Goal: Consume media (video, audio): Consume media (video, audio)

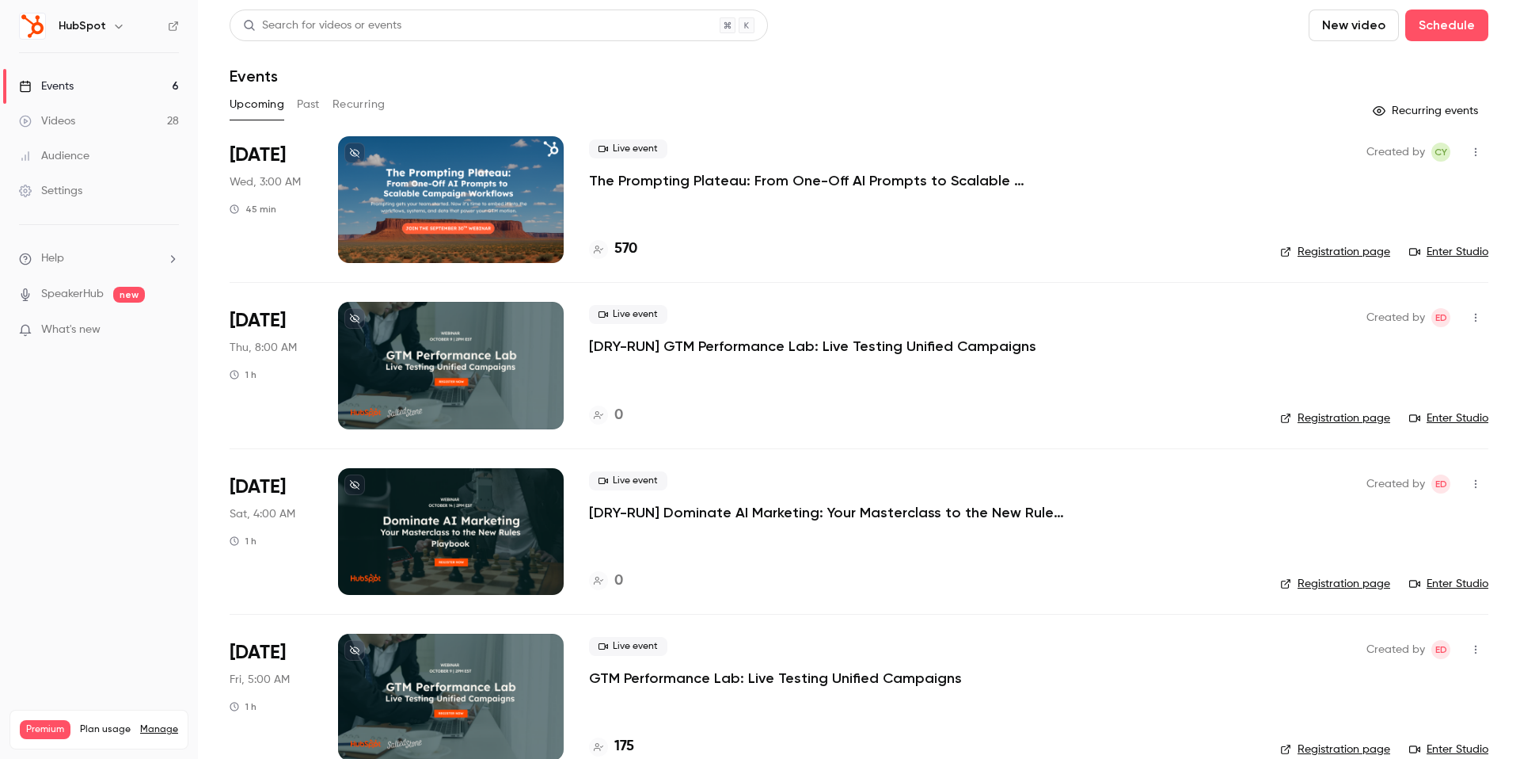
click at [317, 108] on button "Past" at bounding box center [308, 104] width 23 height 25
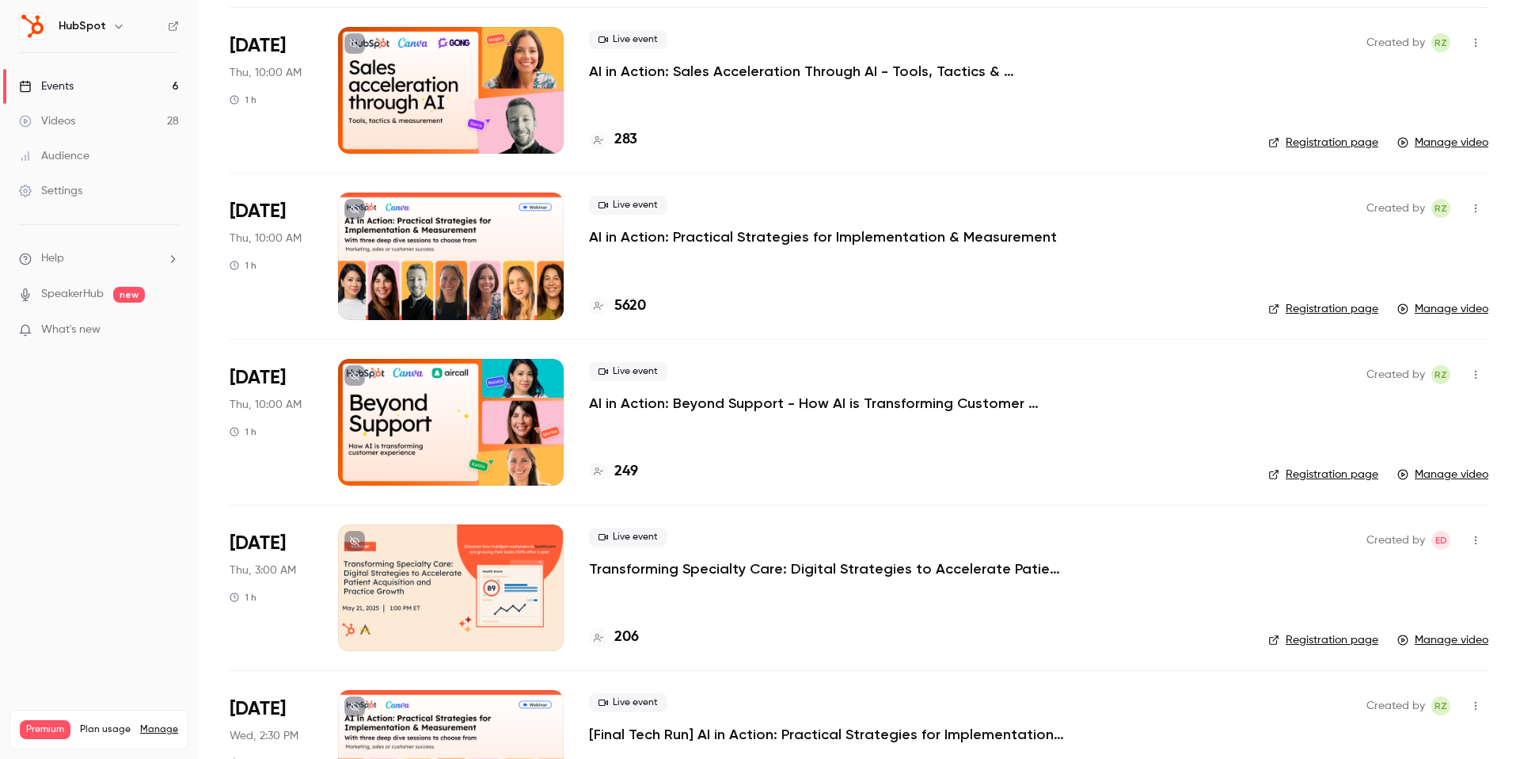
scroll to position [3255, 0]
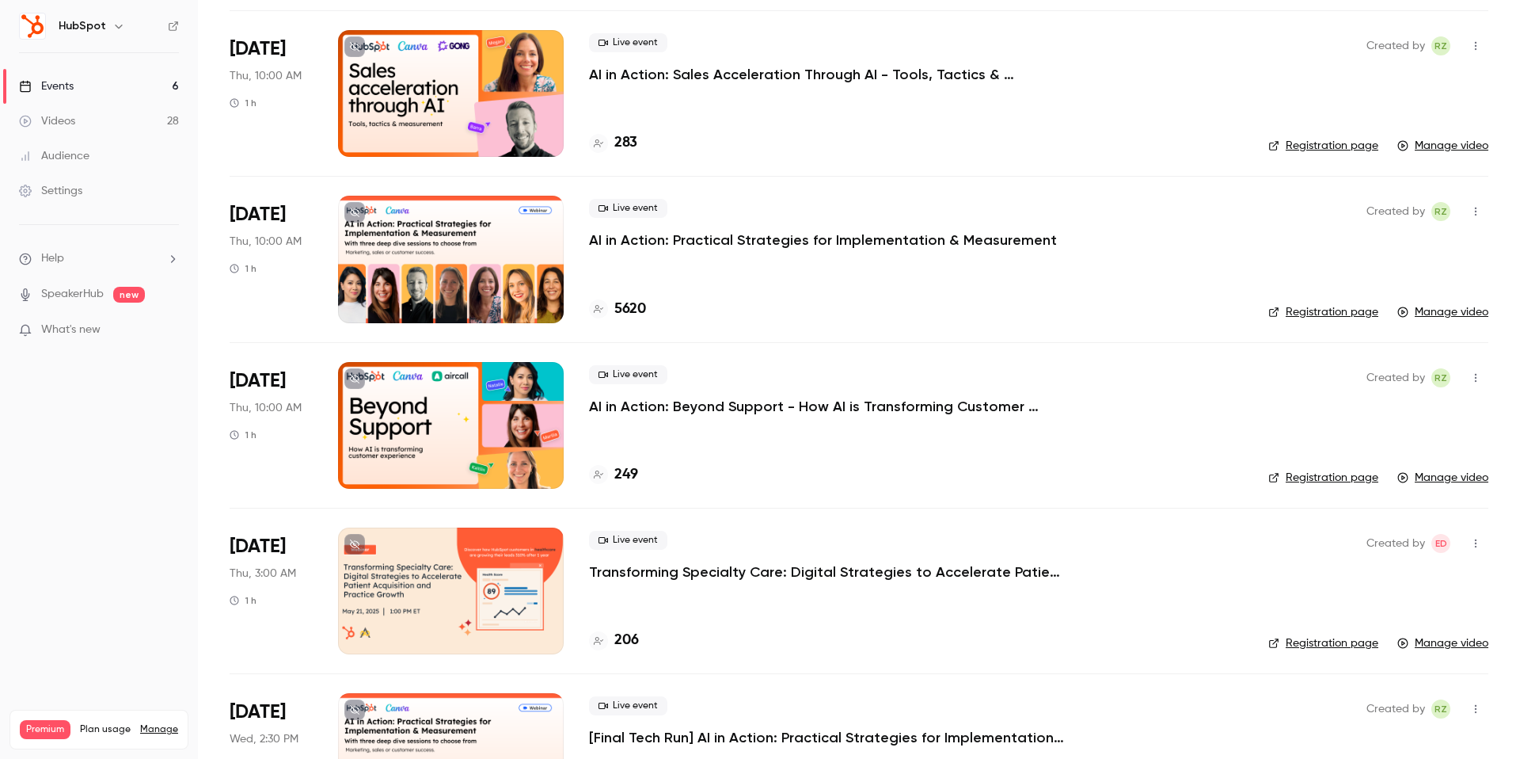
click at [663, 238] on p "AI in Action: Practical Strategies for Implementation & Measurement" at bounding box center [823, 239] width 468 height 19
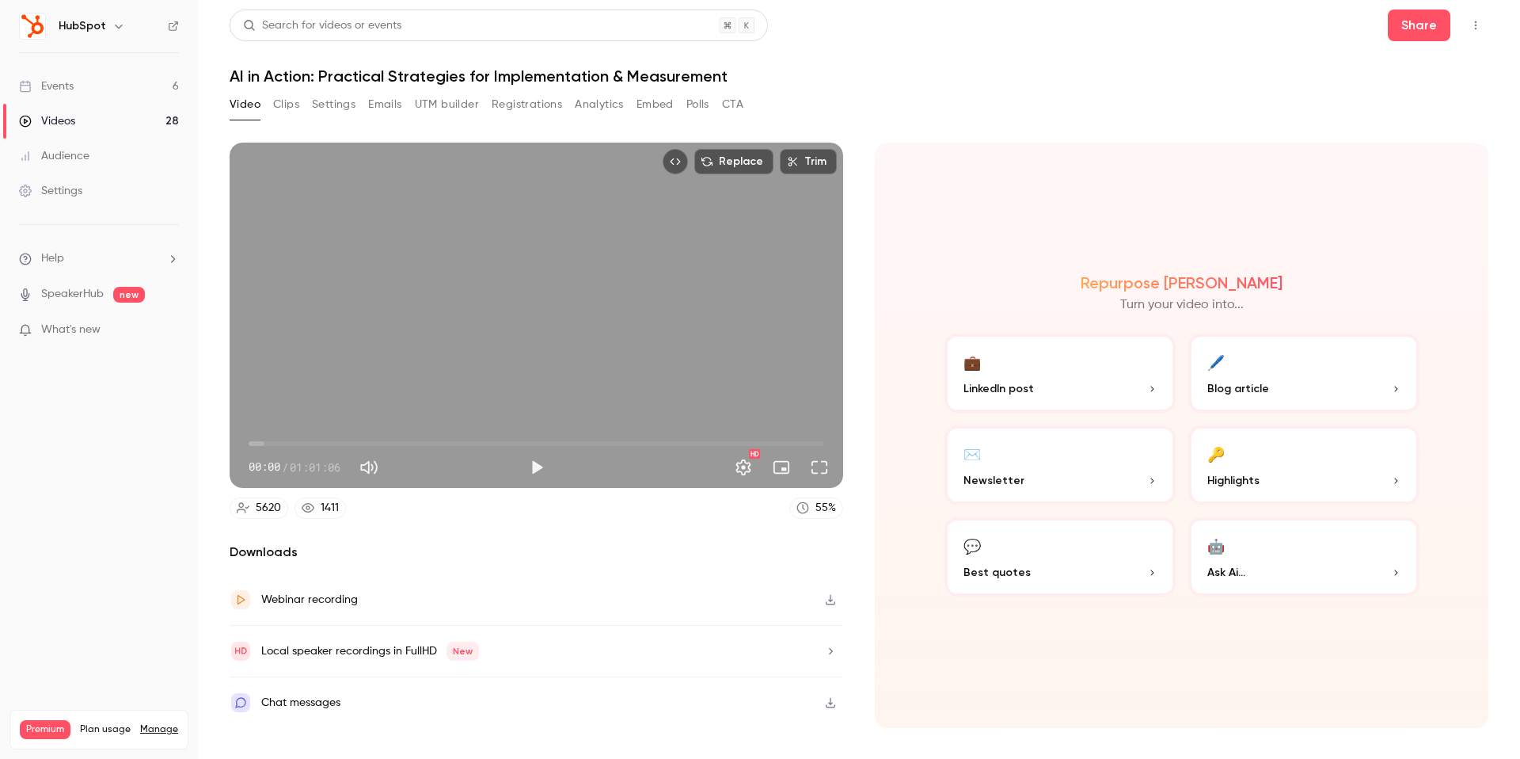
click at [697, 101] on button "Polls" at bounding box center [698, 104] width 23 height 25
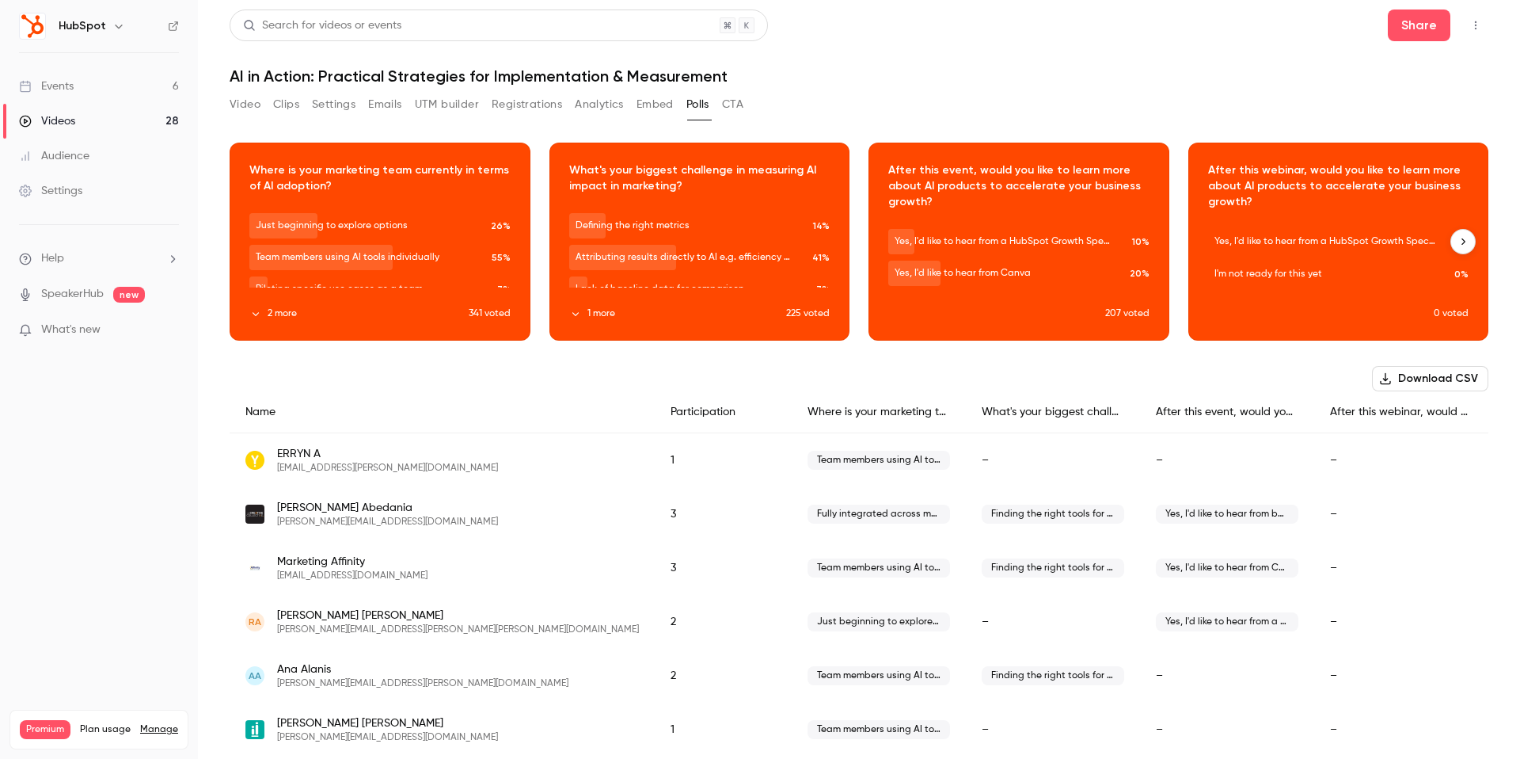
click at [1379, 180] on div "Download image" at bounding box center [1338, 241] width 299 height 196
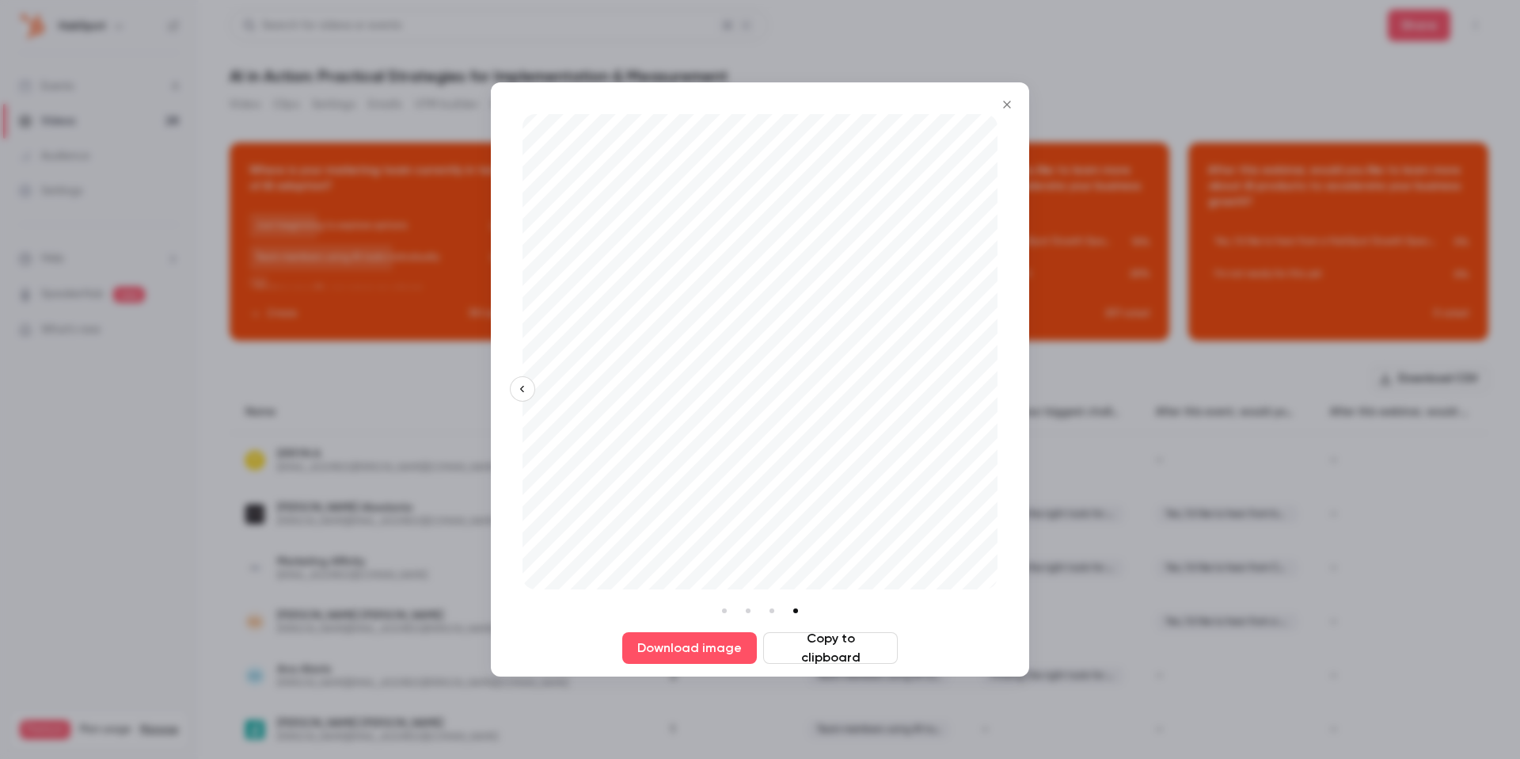
click at [1009, 109] on icon "Close" at bounding box center [1007, 104] width 19 height 13
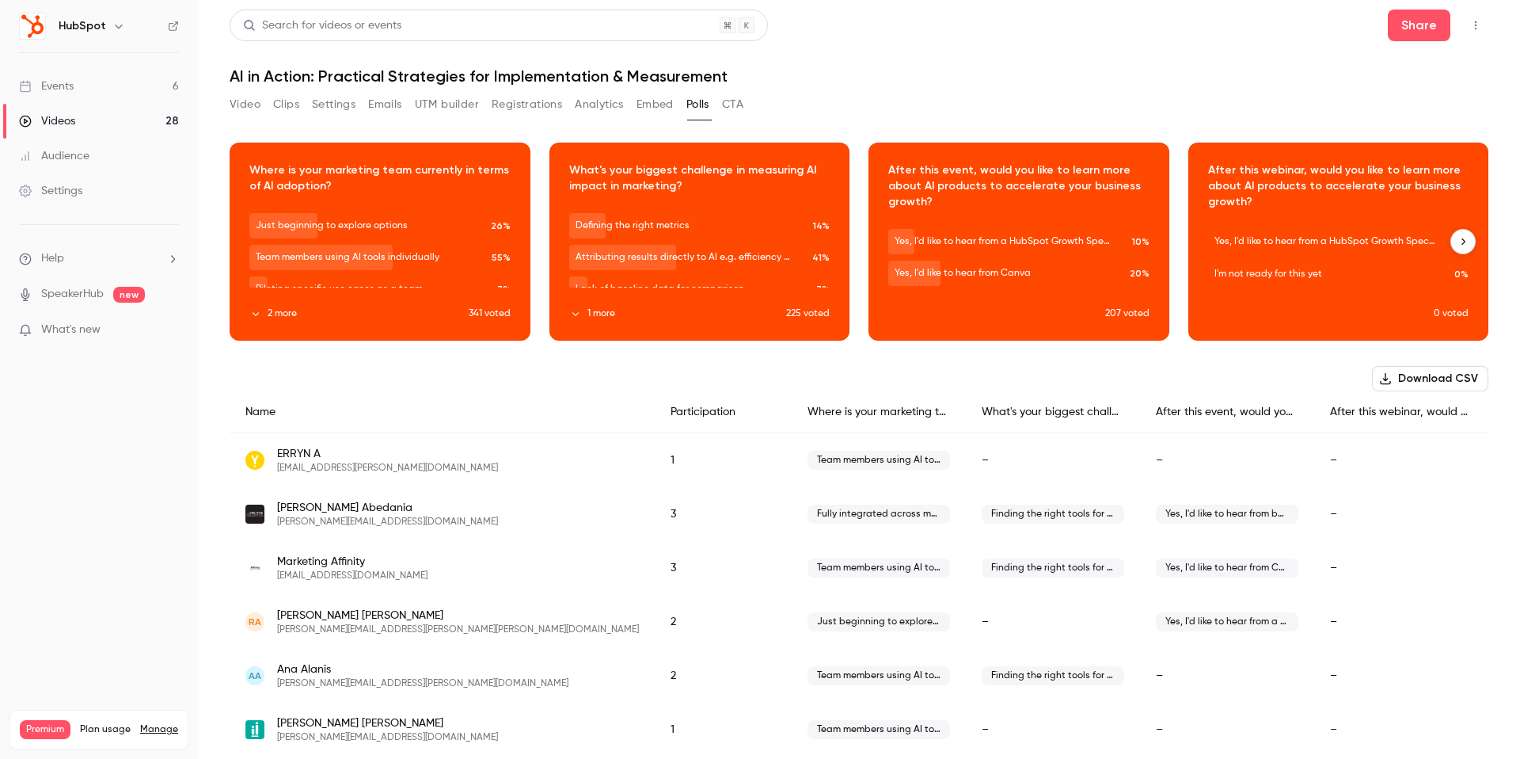
click at [1006, 151] on div "Download image" at bounding box center [1018, 241] width 299 height 196
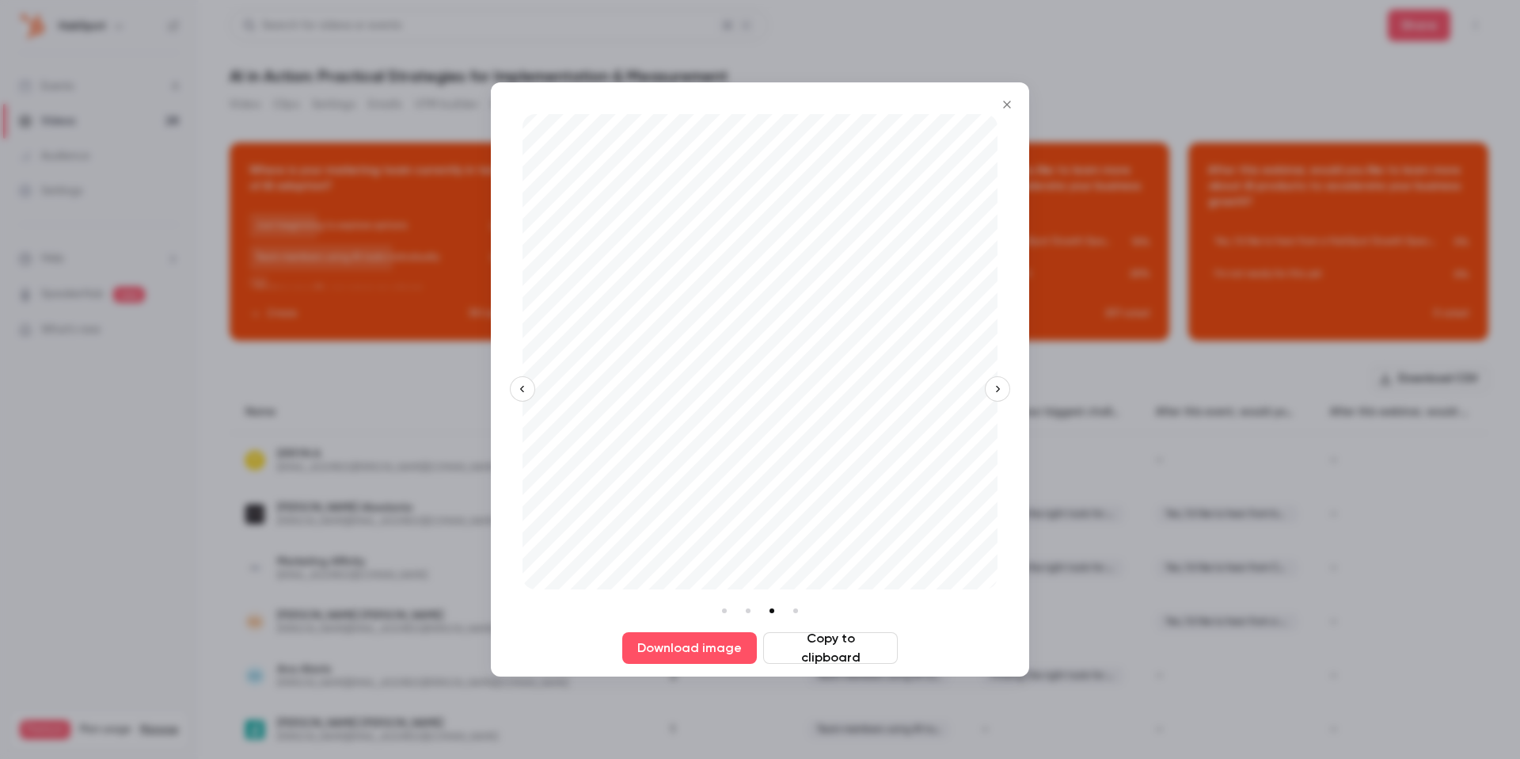
click at [1010, 106] on icon "Close" at bounding box center [1007, 104] width 19 height 13
